Goal: Browse casually: Explore the website without a specific task or goal

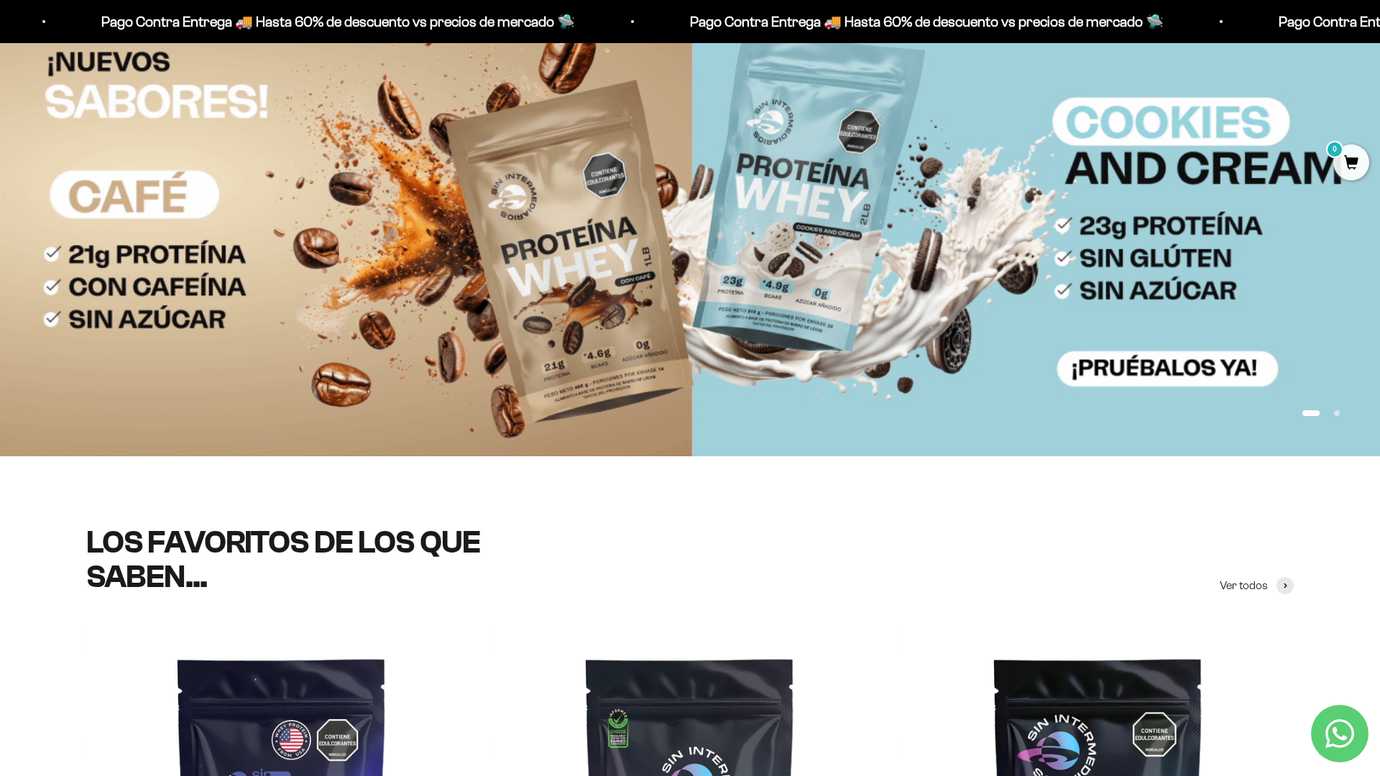
scroll to position [310, 0]
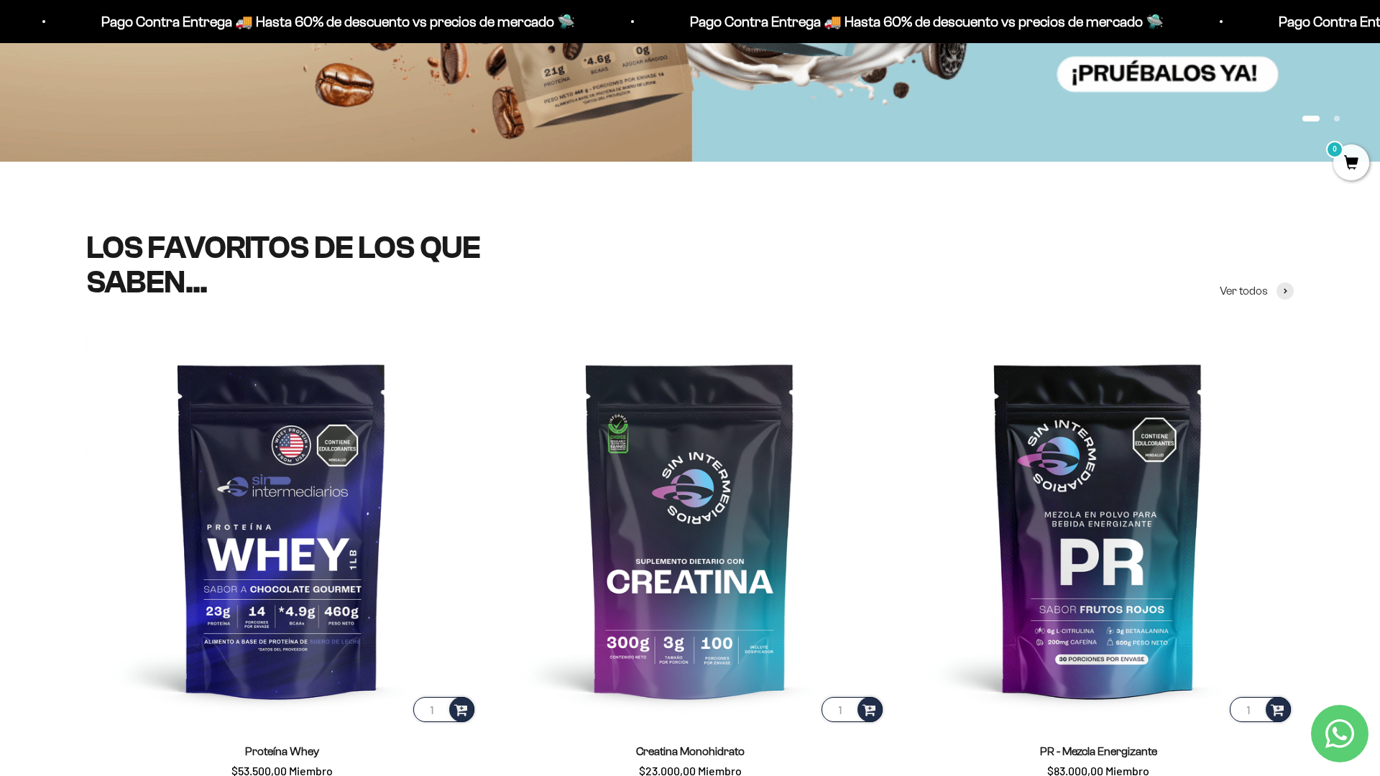
scroll to position [438, 0]
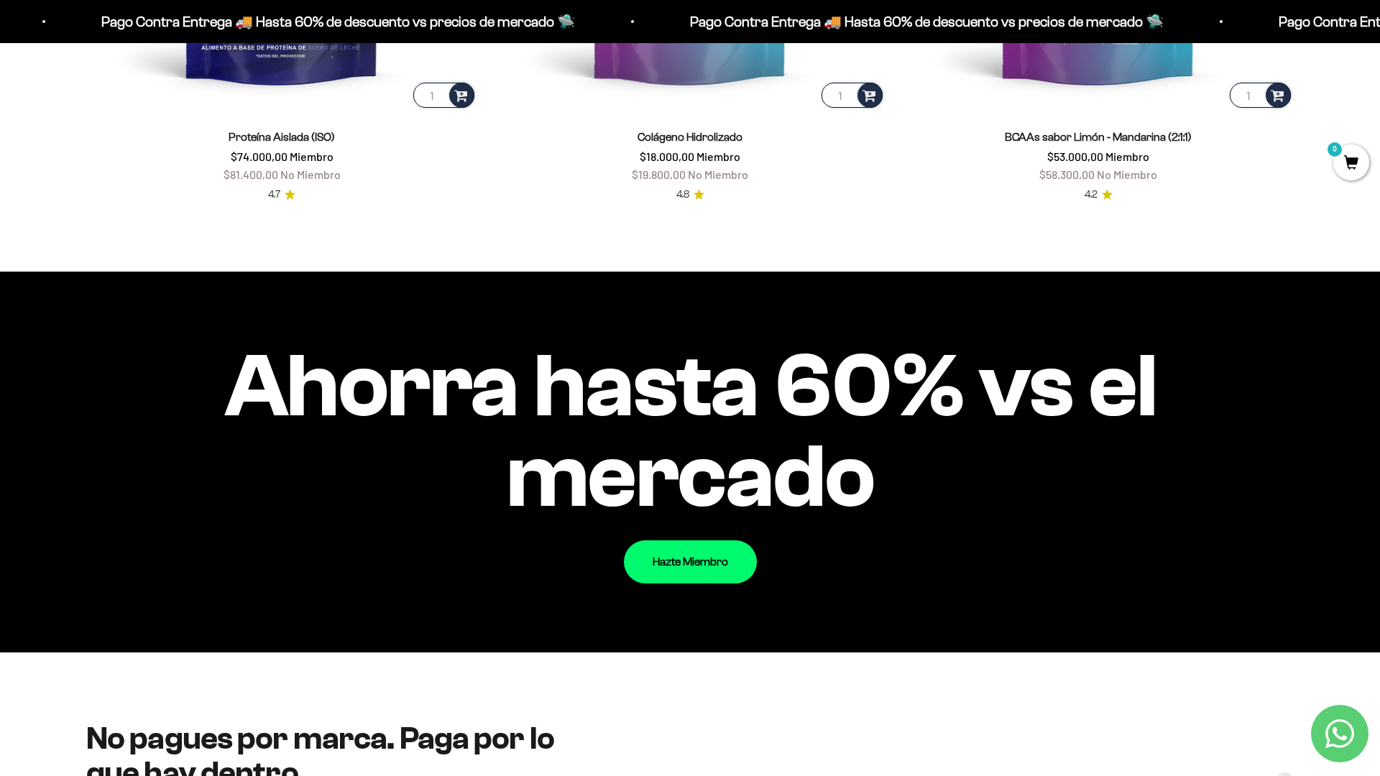
scroll to position [1691, 0]
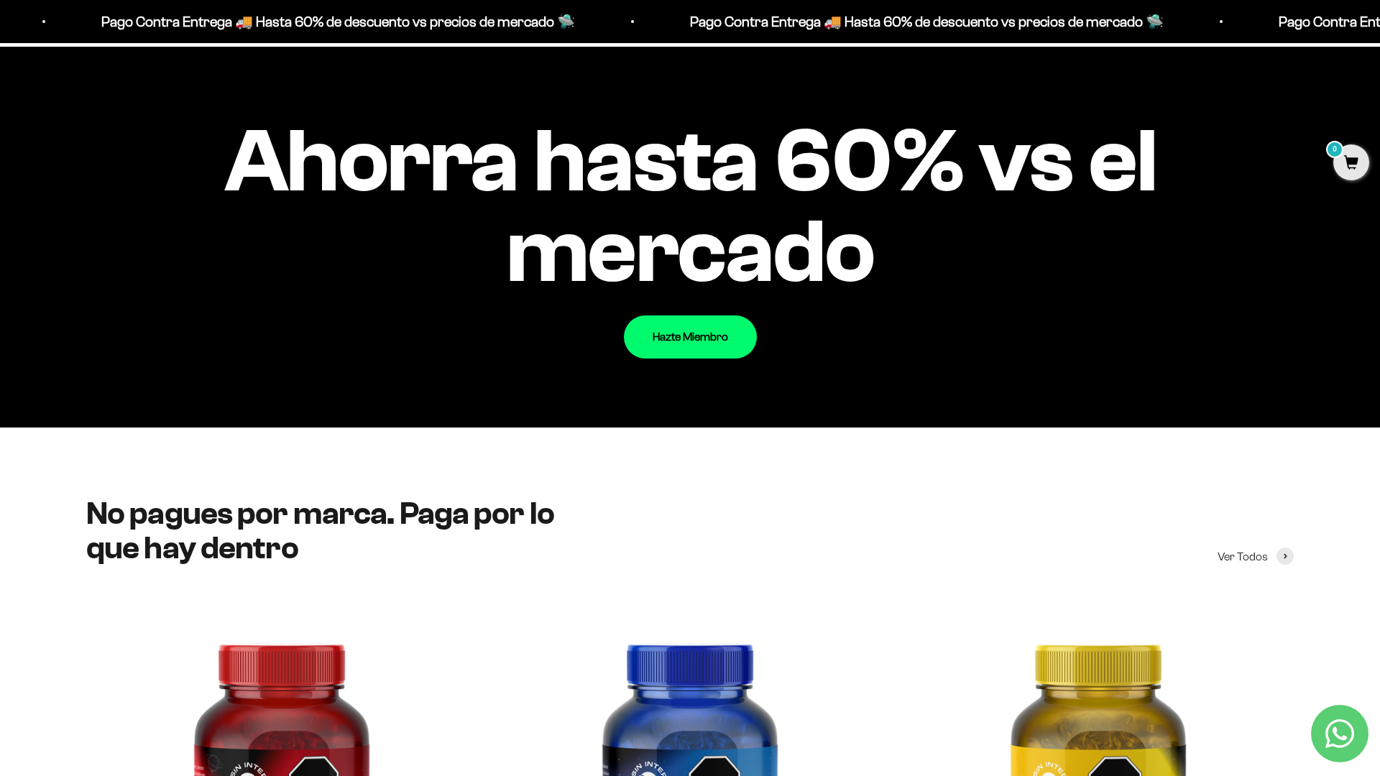
scroll to position [1797, 0]
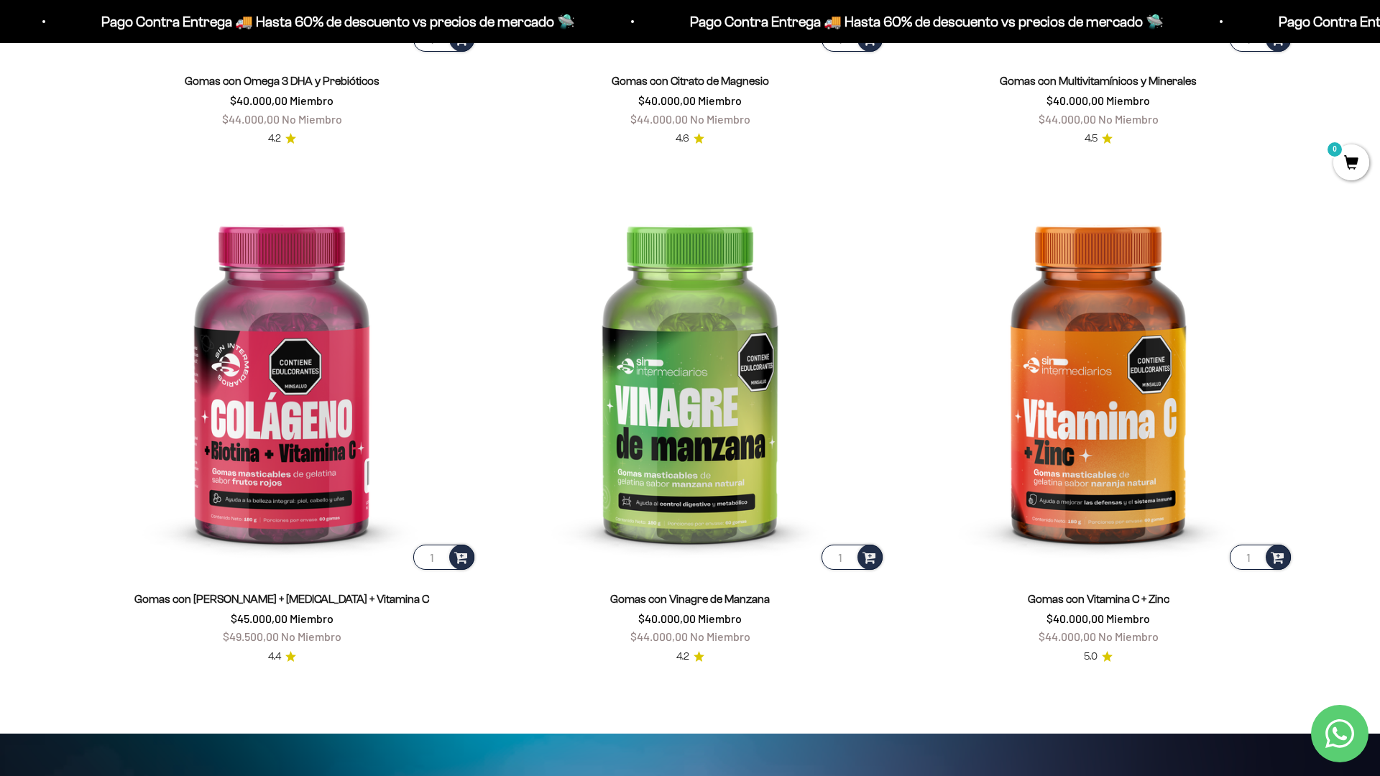
click at [443, 776] on html "Ir al contenido Pago Contra Entrega 🚚 Hasta 60% de descuento vs precios [PERSON…" at bounding box center [690, 739] width 1380 height 6944
